Goal: Transaction & Acquisition: Purchase product/service

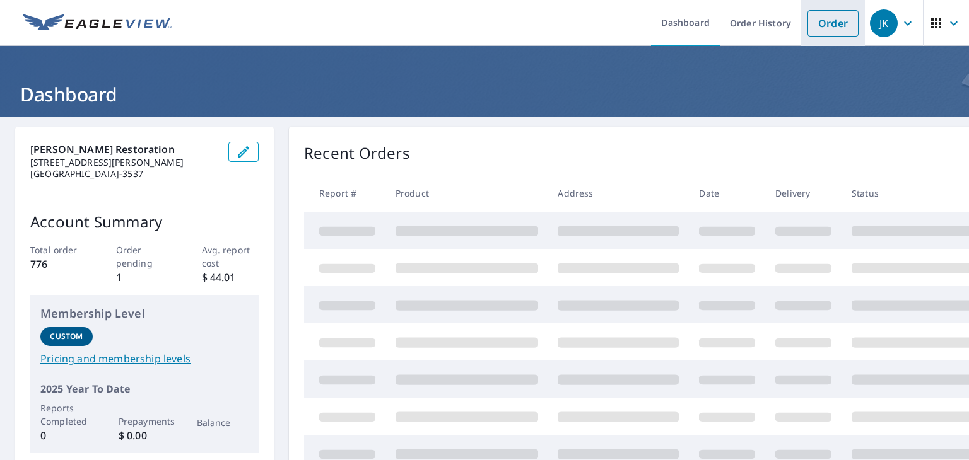
click at [831, 25] on link "Order" at bounding box center [832, 23] width 51 height 26
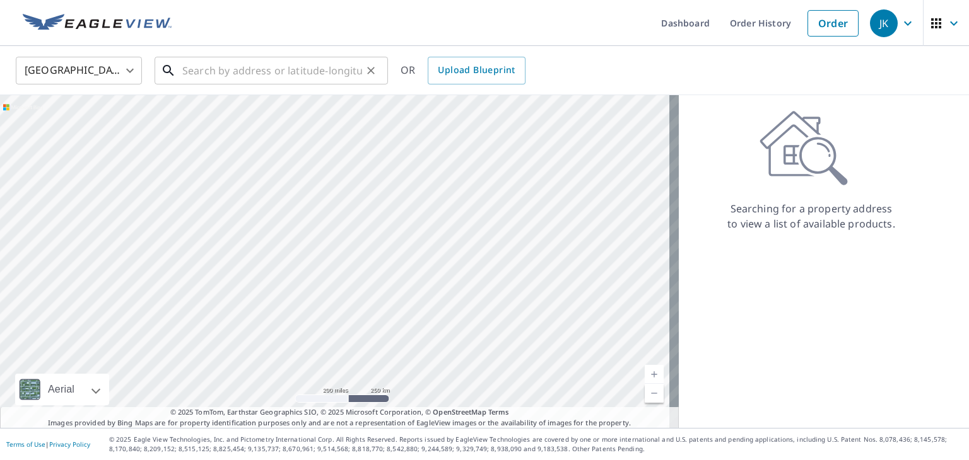
click at [194, 66] on input "text" at bounding box center [272, 70] width 180 height 35
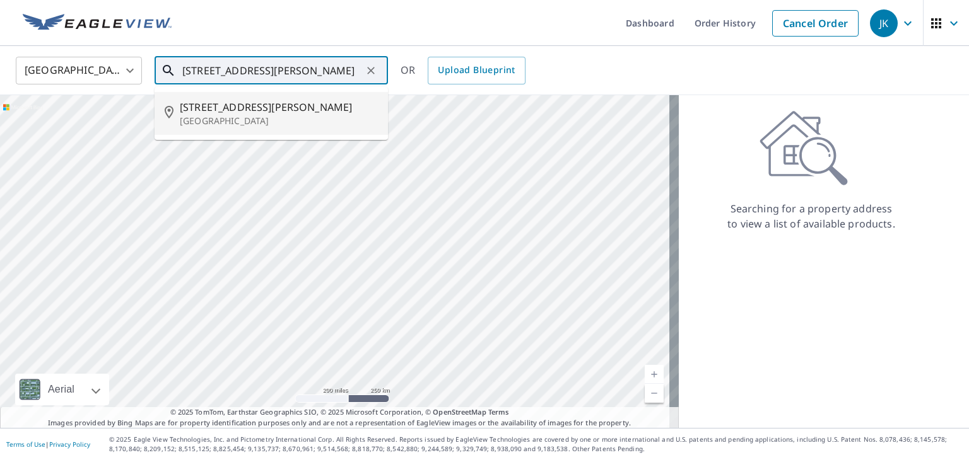
click at [194, 113] on span "[STREET_ADDRESS][PERSON_NAME]" at bounding box center [279, 107] width 198 height 15
type input "[STREET_ADDRESS][PERSON_NAME]"
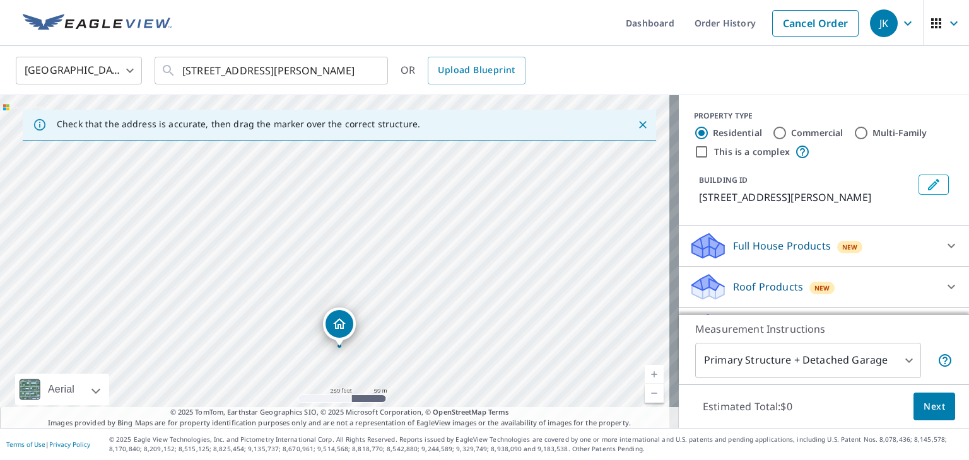
drag, startPoint x: 422, startPoint y: 218, endPoint x: 426, endPoint y: 305, distance: 87.1
click at [426, 305] on div "[STREET_ADDRESS][PERSON_NAME]" at bounding box center [339, 261] width 679 height 333
drag, startPoint x: 339, startPoint y: 326, endPoint x: 339, endPoint y: 173, distance: 153.2
drag, startPoint x: 315, startPoint y: 239, endPoint x: 333, endPoint y: 326, distance: 88.8
click at [333, 326] on div "[STREET_ADDRESS][PERSON_NAME]" at bounding box center [339, 261] width 679 height 333
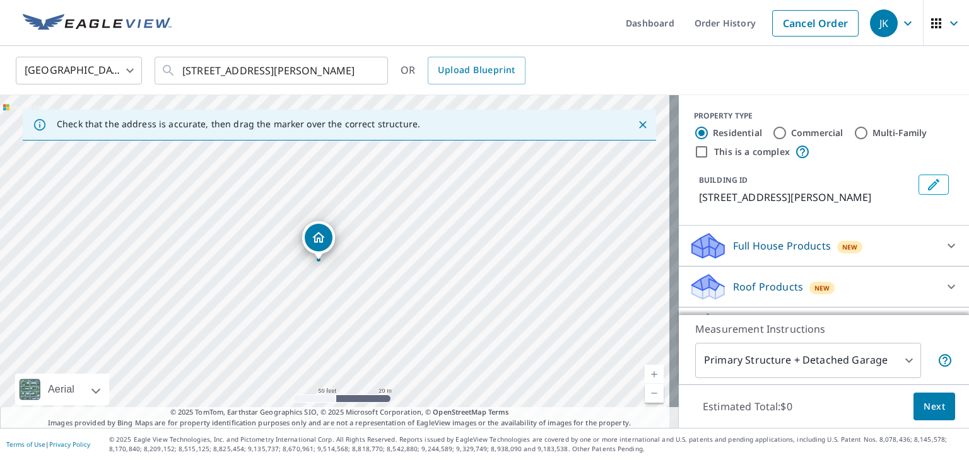
drag, startPoint x: 313, startPoint y: 224, endPoint x: 317, endPoint y: 233, distance: 9.9
drag, startPoint x: 356, startPoint y: 286, endPoint x: 339, endPoint y: 230, distance: 57.9
click at [339, 230] on div "[STREET_ADDRESS][PERSON_NAME]" at bounding box center [339, 261] width 679 height 333
click at [772, 133] on input "Commercial" at bounding box center [779, 132] width 15 height 15
radio input "true"
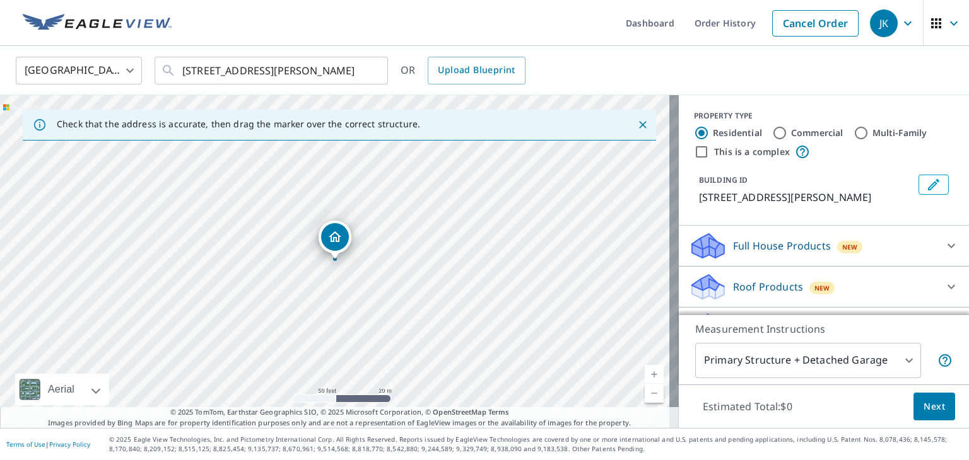
type input "4"
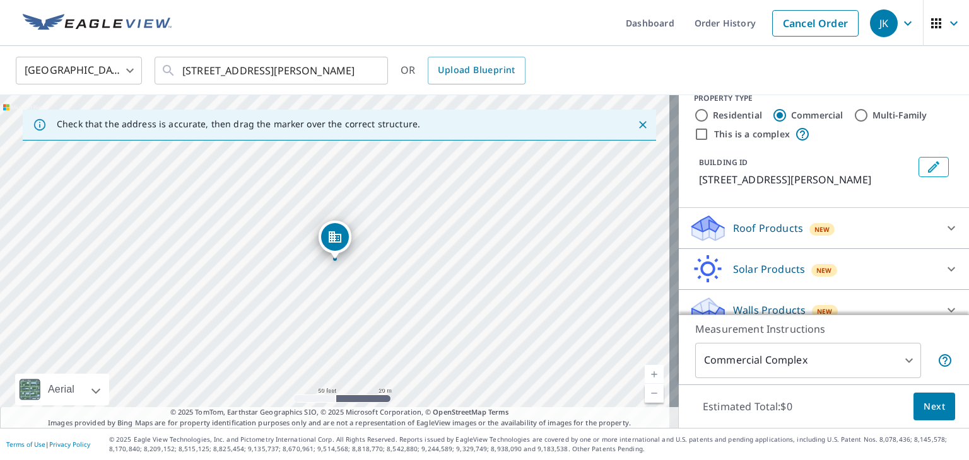
scroll to position [33, 0]
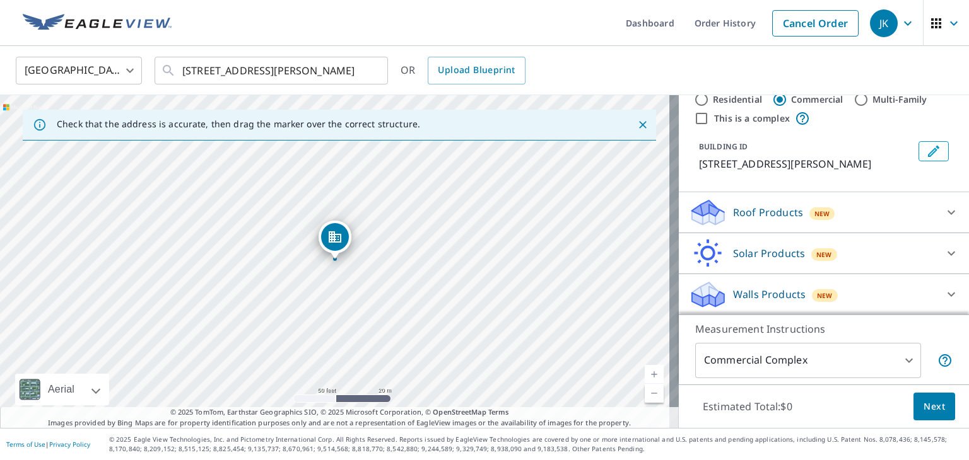
click at [838, 202] on div "Roof Products New" at bounding box center [812, 213] width 247 height 30
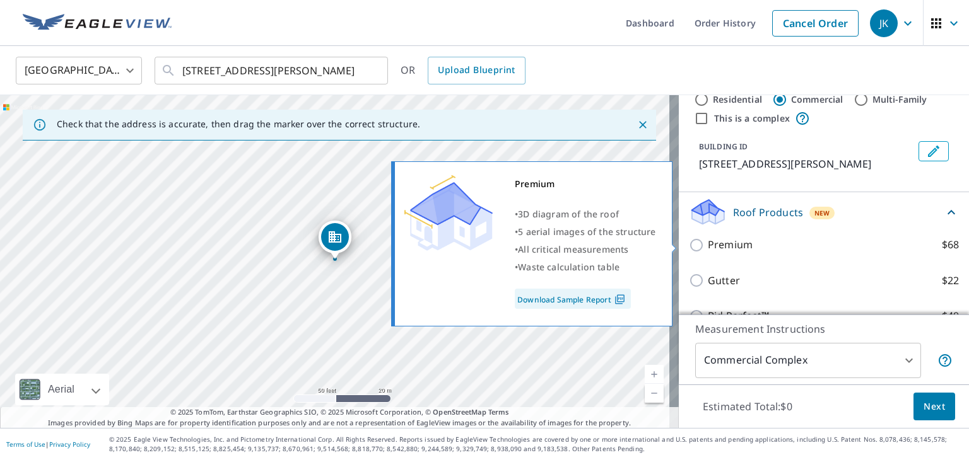
click at [696, 250] on input "Premium $68" at bounding box center [698, 245] width 19 height 15
checkbox input "true"
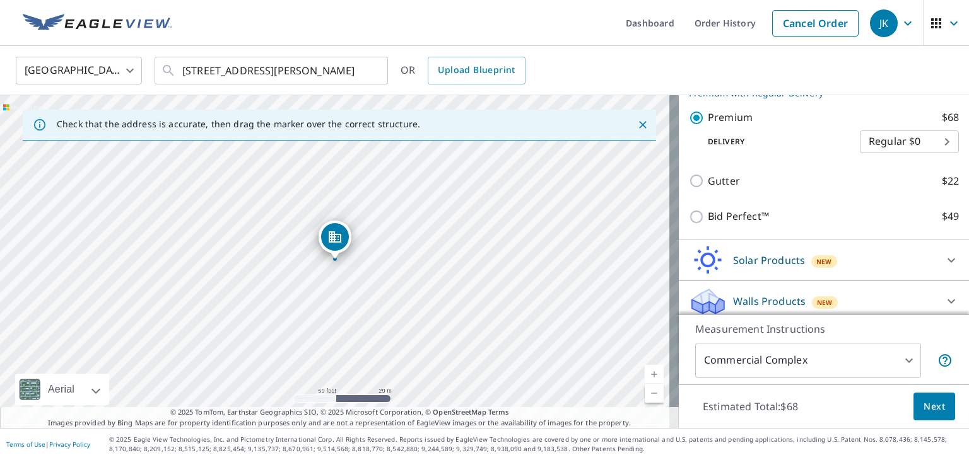
scroll to position [187, 0]
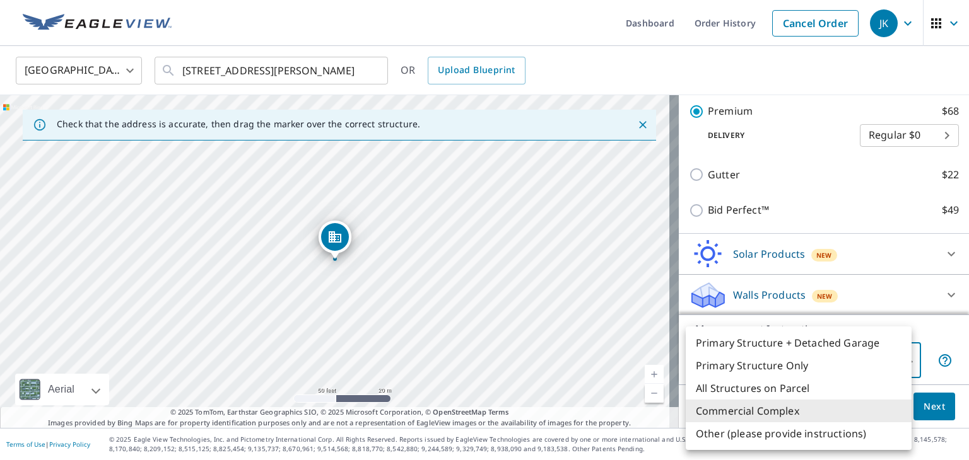
click at [875, 346] on body "JK JK Dashboard Order History Cancel Order JK United States [GEOGRAPHIC_DATA] ​…" at bounding box center [484, 230] width 969 height 460
click at [784, 368] on li "Primary Structure Only" at bounding box center [798, 365] width 226 height 23
type input "2"
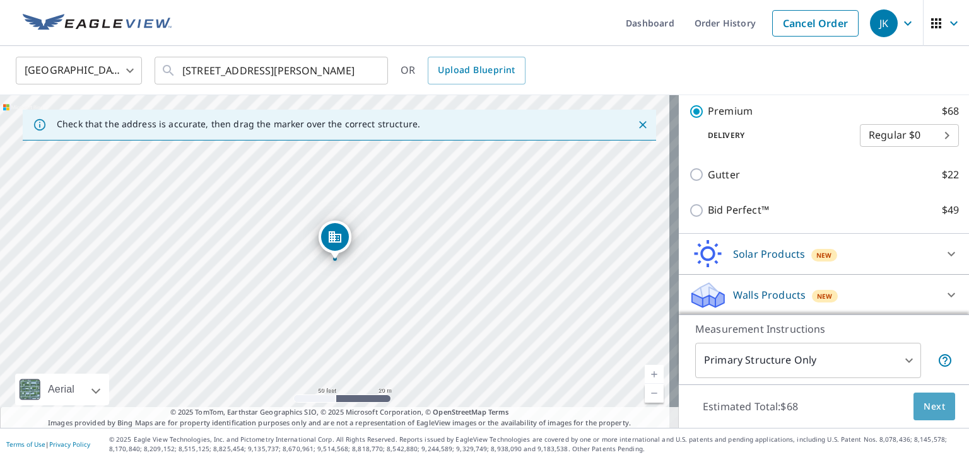
click at [925, 412] on span "Next" at bounding box center [933, 407] width 21 height 16
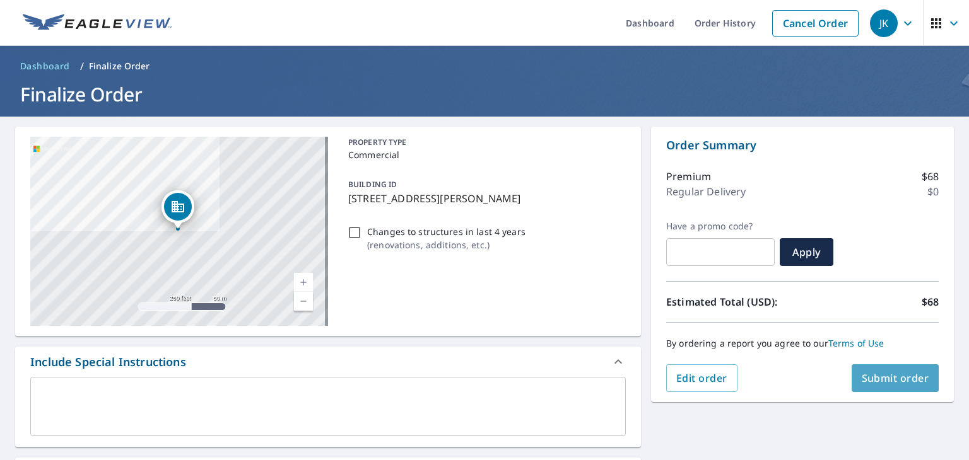
click at [878, 381] on span "Submit order" at bounding box center [894, 378] width 67 height 14
